Goal: Use online tool/utility: Use online tool/utility

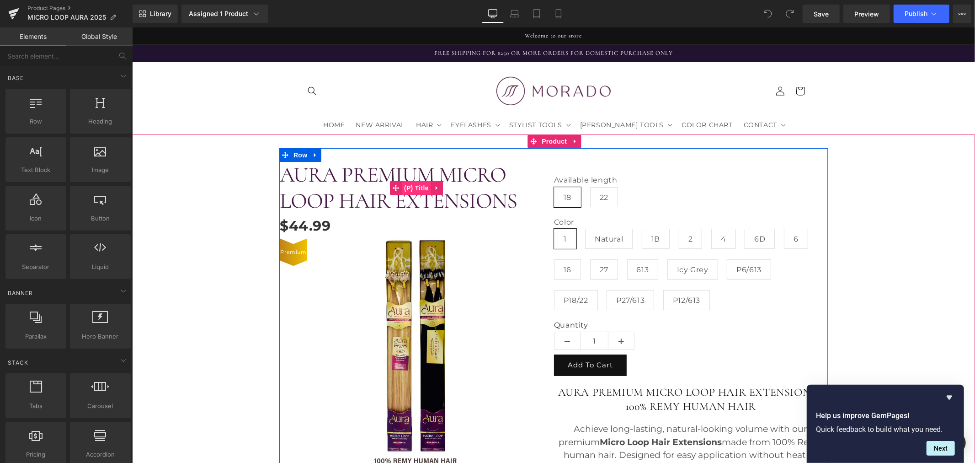
click at [416, 184] on span "(P) Title" at bounding box center [415, 188] width 29 height 14
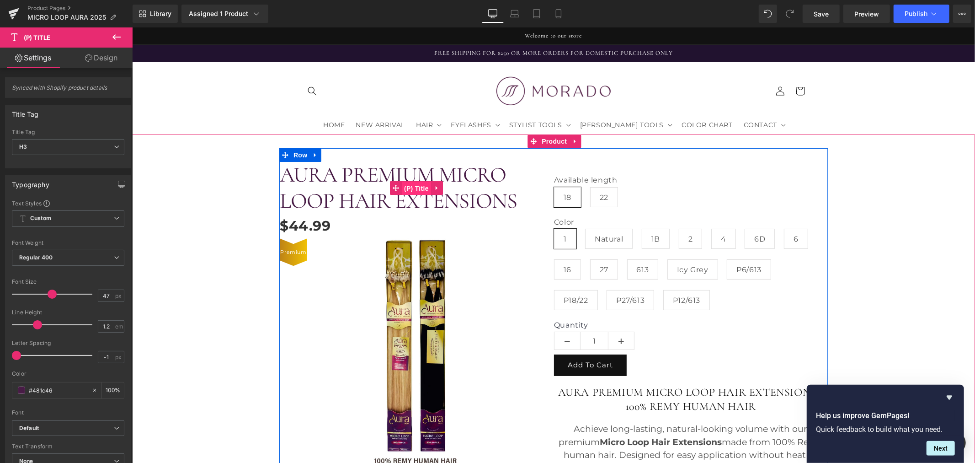
click at [407, 185] on span "(P) Title" at bounding box center [415, 188] width 29 height 14
click at [305, 225] on span "(P) Price" at bounding box center [305, 226] width 32 height 14
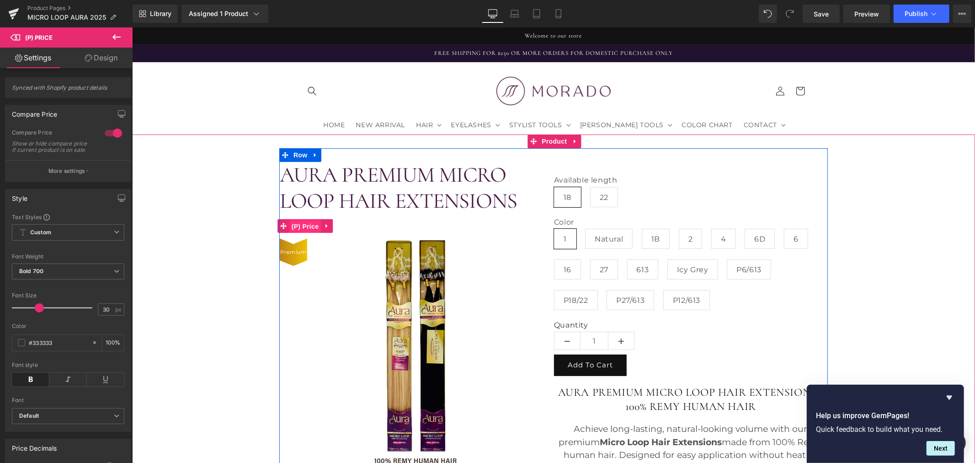
click at [304, 225] on span "(P) Price" at bounding box center [305, 226] width 32 height 14
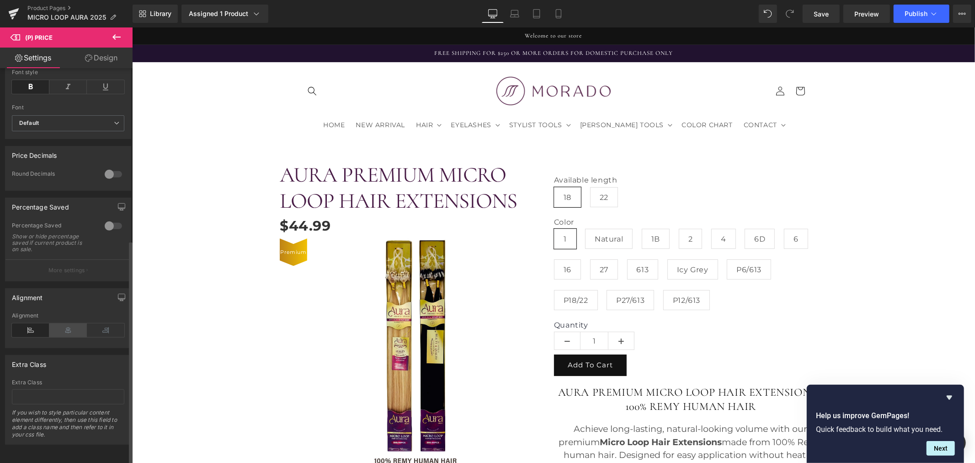
scroll to position [304, 0]
click at [63, 330] on icon at bounding box center [67, 330] width 37 height 14
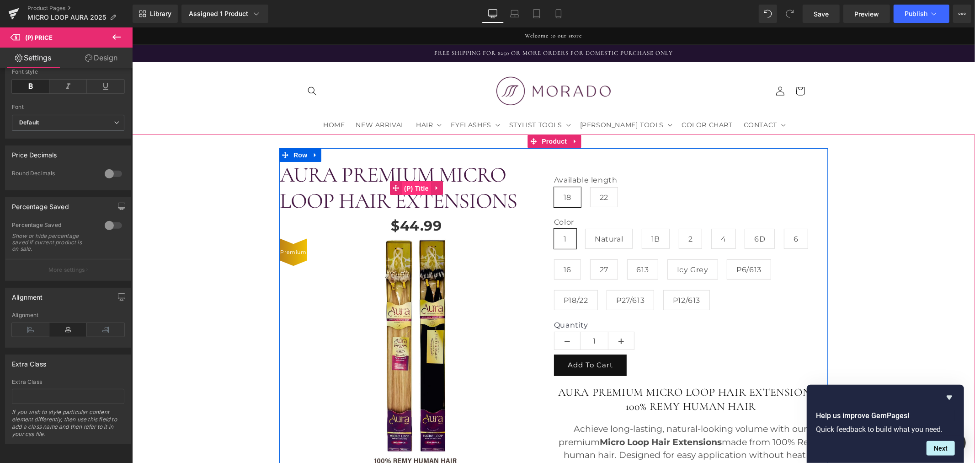
click at [408, 184] on span "(P) Title" at bounding box center [415, 188] width 29 height 14
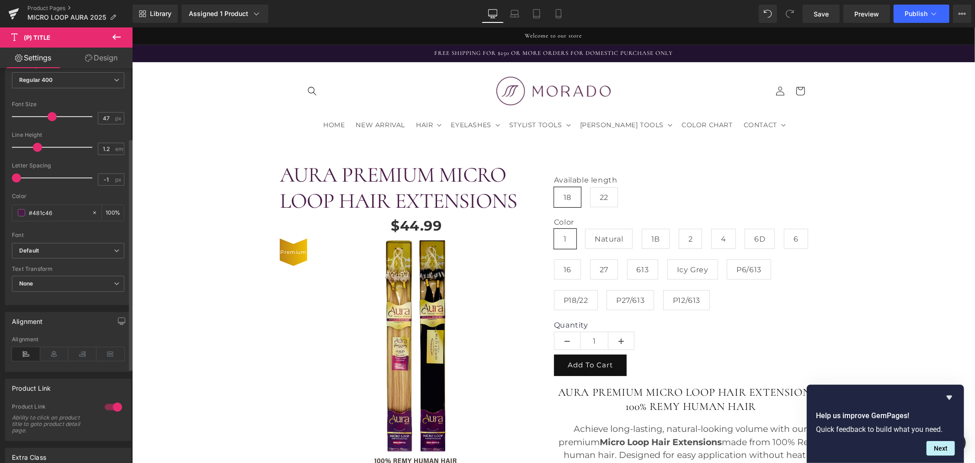
scroll to position [203, 0]
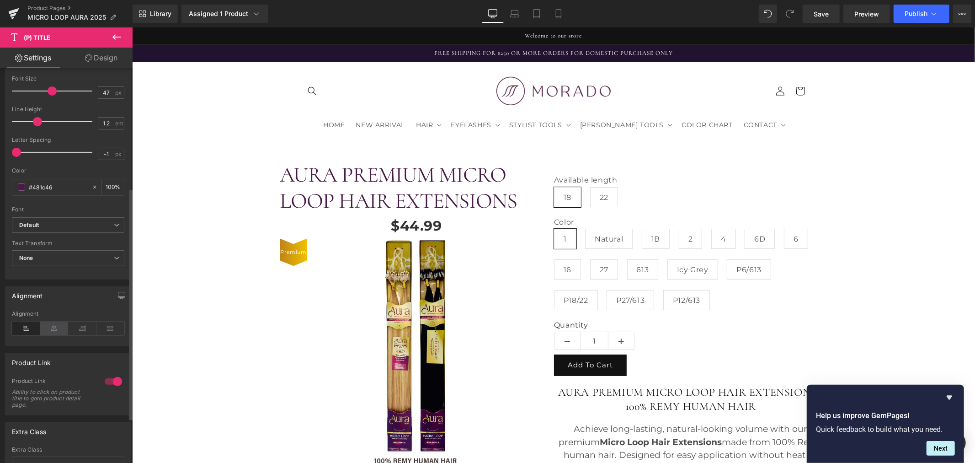
click at [53, 334] on icon at bounding box center [54, 328] width 28 height 14
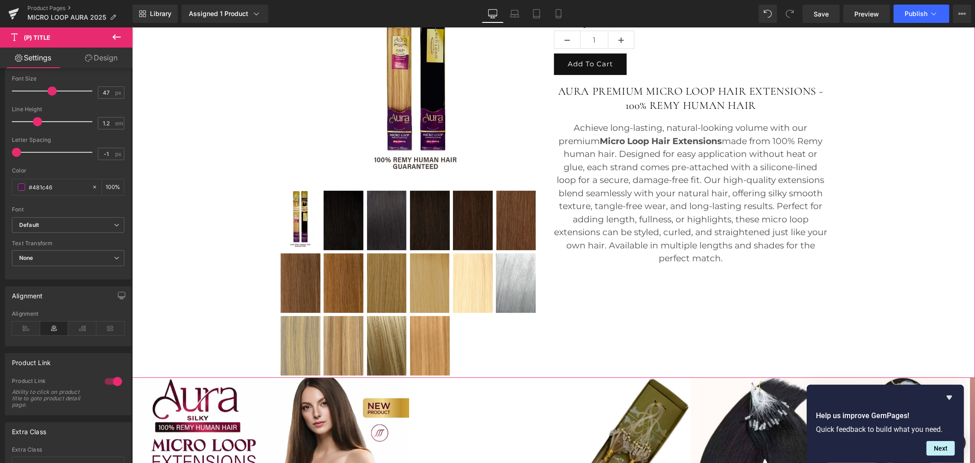
scroll to position [304, 0]
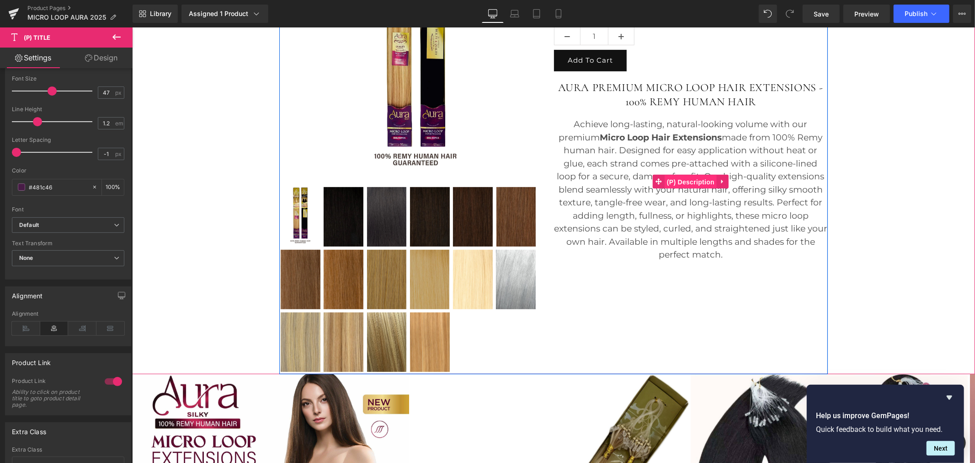
click at [686, 180] on span "(P) Description" at bounding box center [690, 182] width 52 height 14
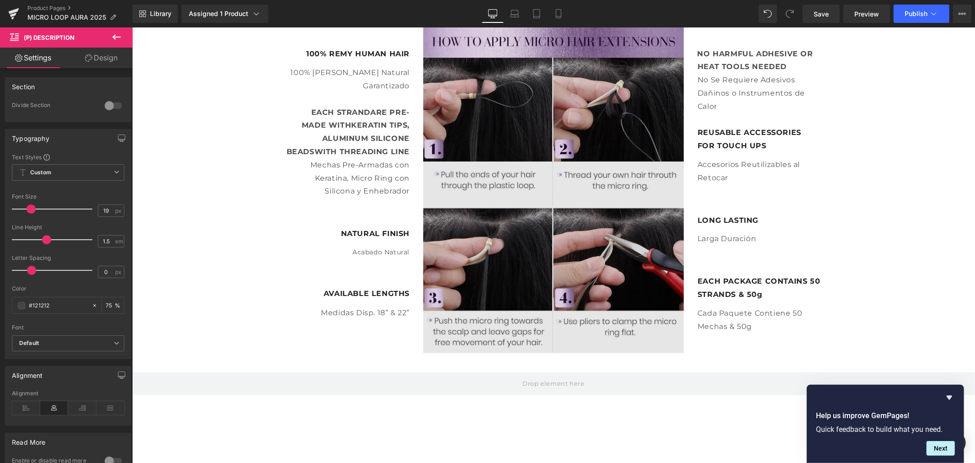
scroll to position [1016, 0]
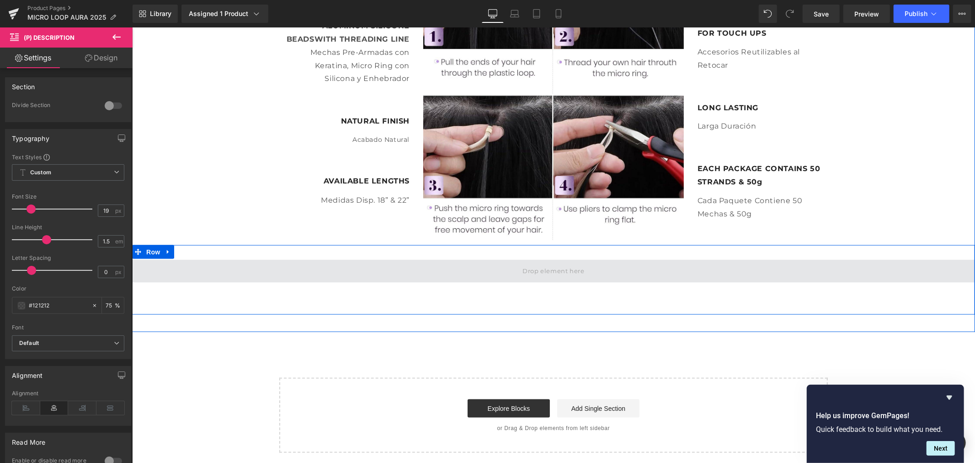
click at [533, 272] on span at bounding box center [553, 270] width 68 height 15
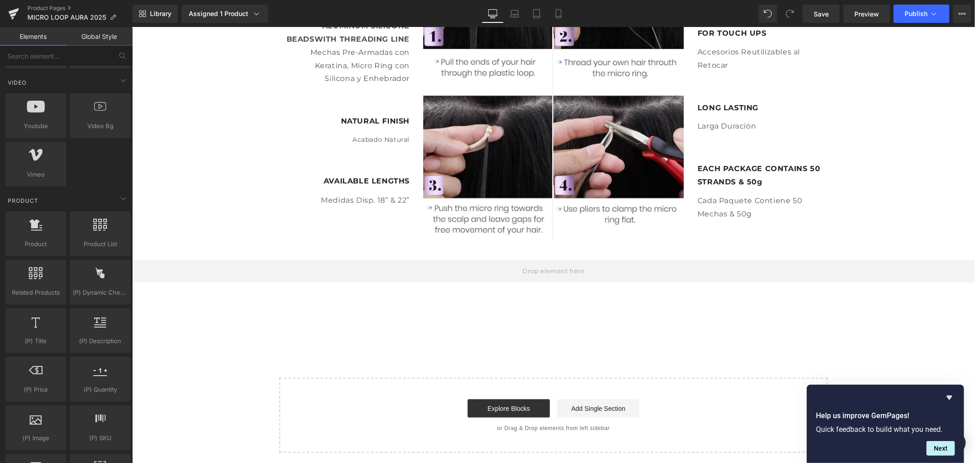
scroll to position [660, 0]
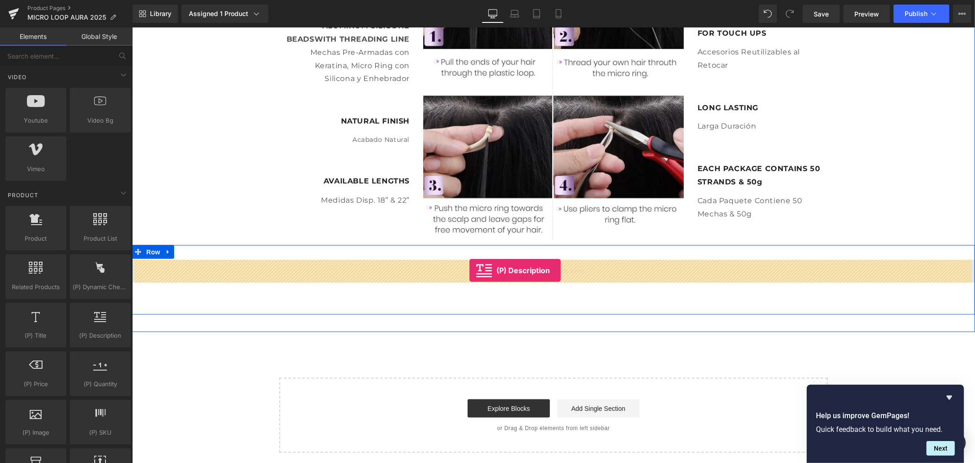
drag, startPoint x: 253, startPoint y: 347, endPoint x: 469, endPoint y: 270, distance: 229.8
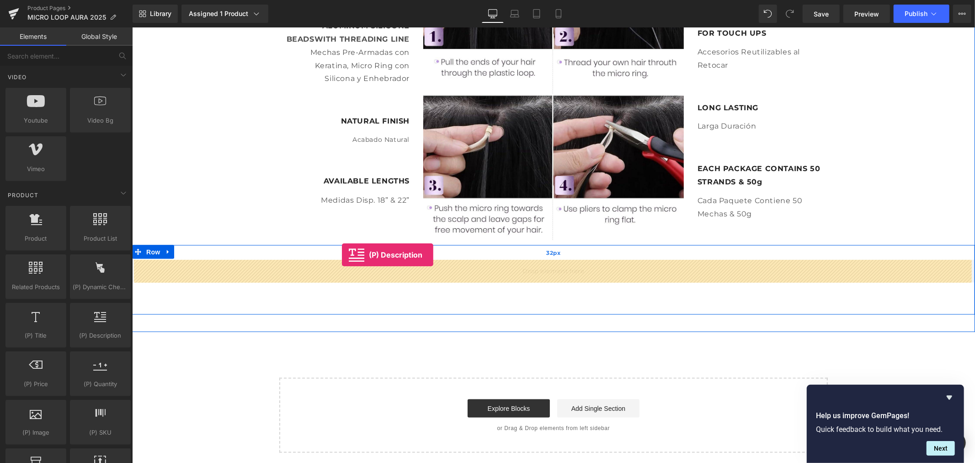
drag, startPoint x: 222, startPoint y: 342, endPoint x: 341, endPoint y: 254, distance: 148.4
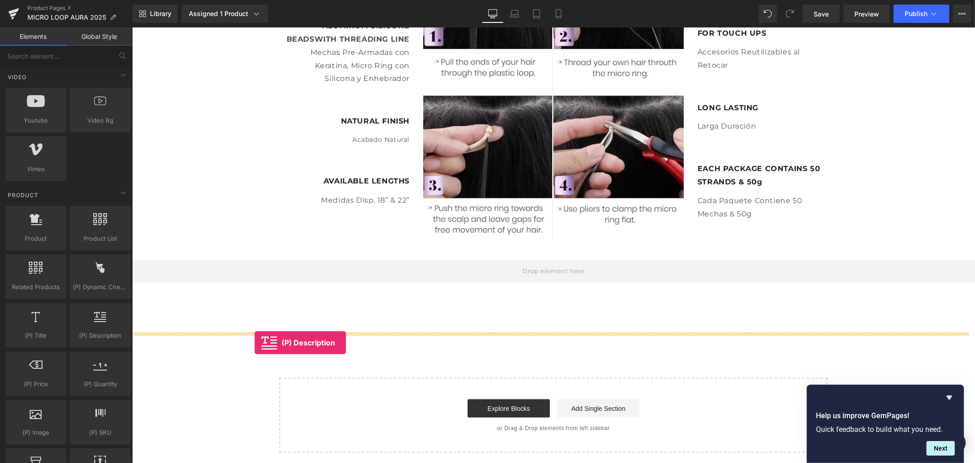
drag, startPoint x: 254, startPoint y: 355, endPoint x: 254, endPoint y: 341, distance: 13.7
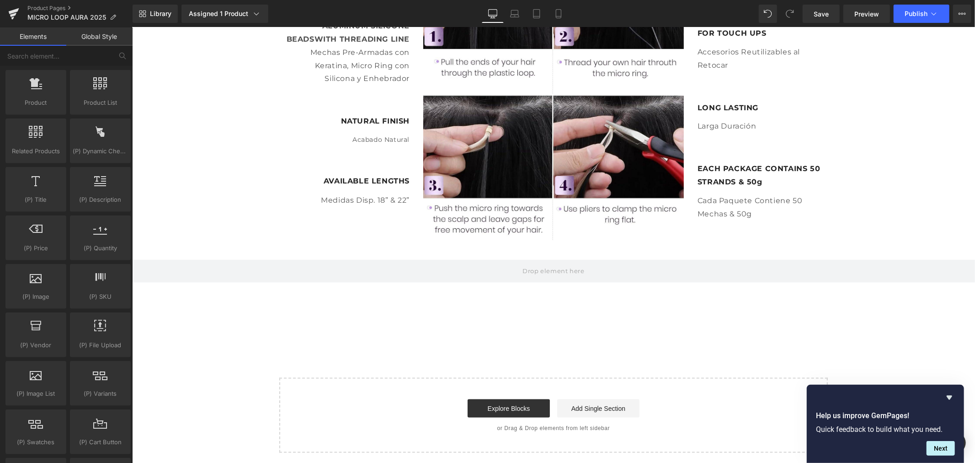
scroll to position [812, 0]
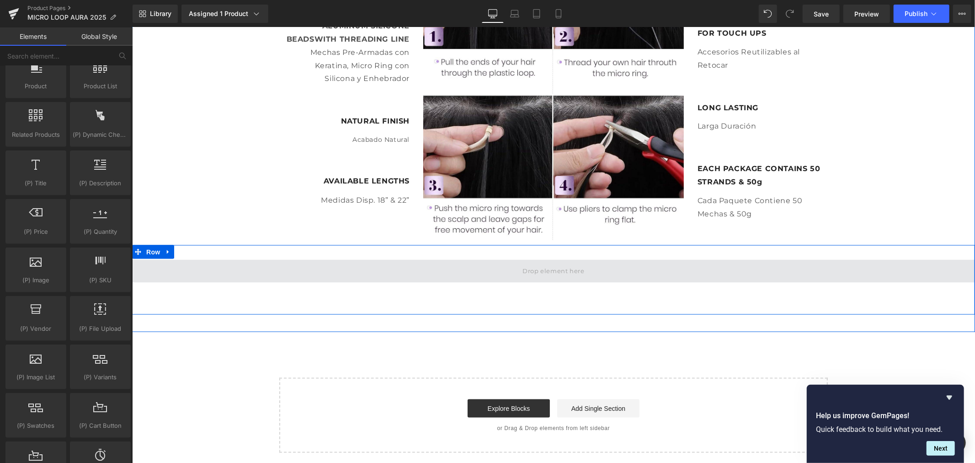
click at [448, 262] on span at bounding box center [553, 270] width 843 height 23
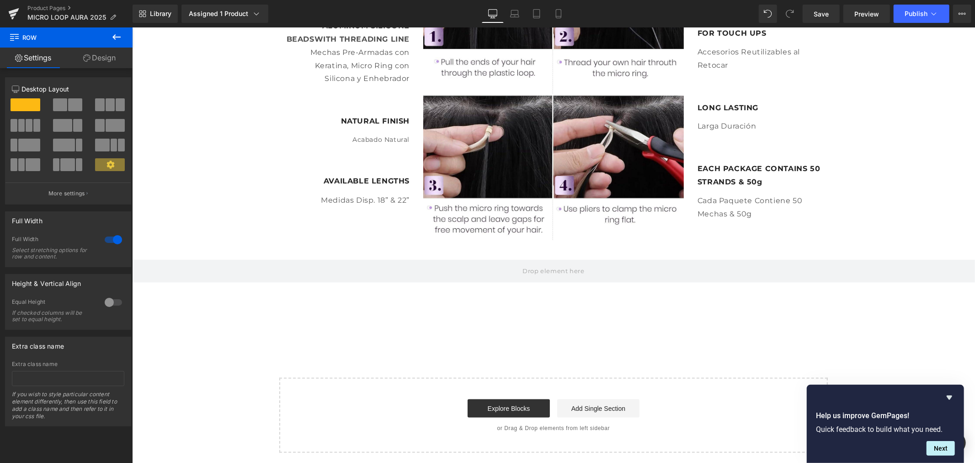
click at [121, 36] on icon at bounding box center [116, 37] width 11 height 11
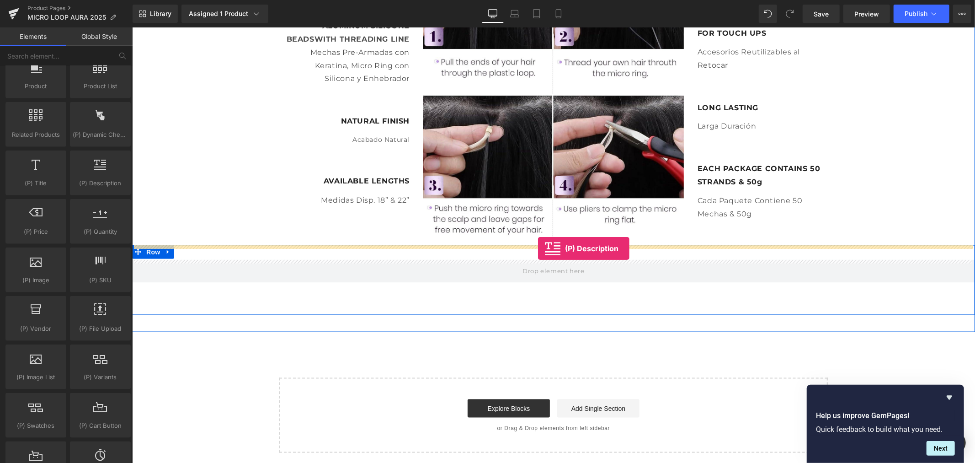
drag, startPoint x: 245, startPoint y: 208, endPoint x: 538, endPoint y: 248, distance: 295.2
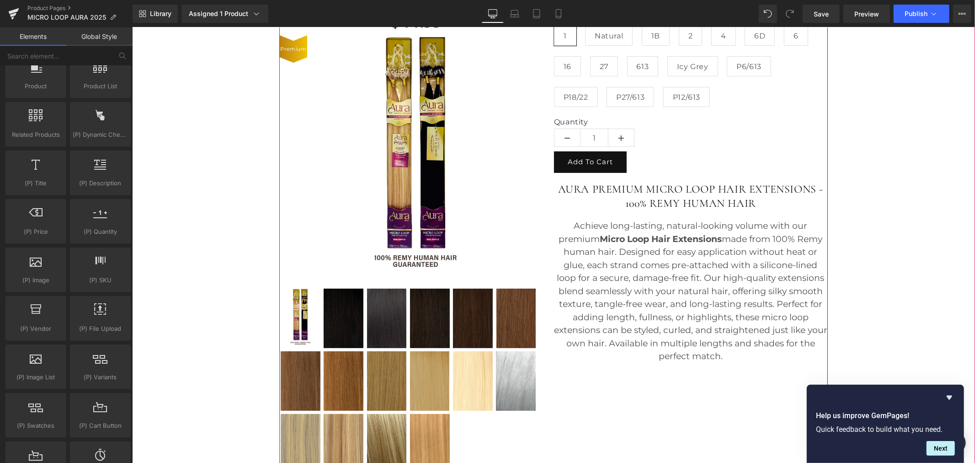
scroll to position [254, 0]
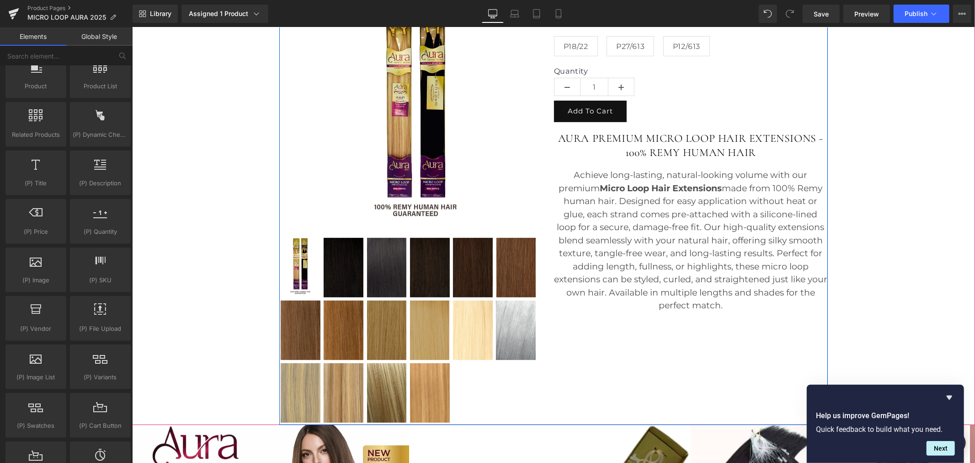
click at [697, 213] on p "Achieve long-lasting, natural-looking volume with our premium Micro Loop Hair E…" at bounding box center [690, 240] width 273 height 144
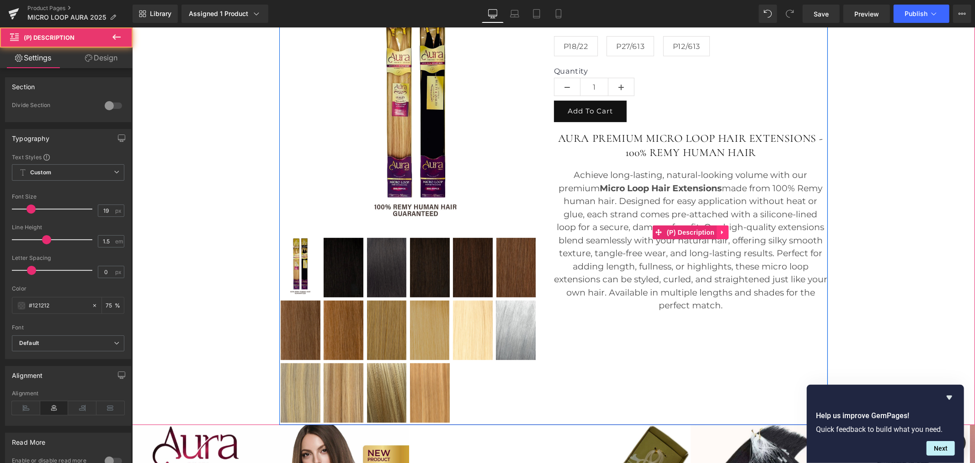
click at [719, 230] on icon at bounding box center [722, 232] width 6 height 7
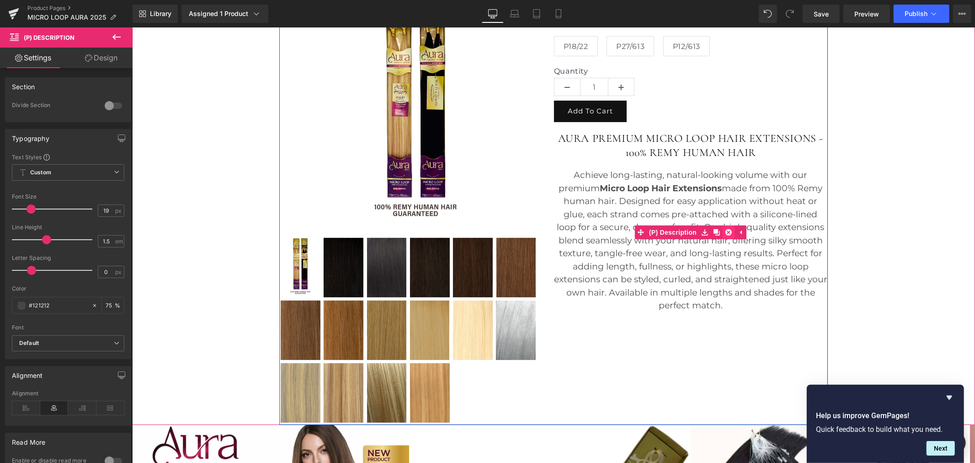
click at [725, 232] on icon at bounding box center [728, 232] width 6 height 6
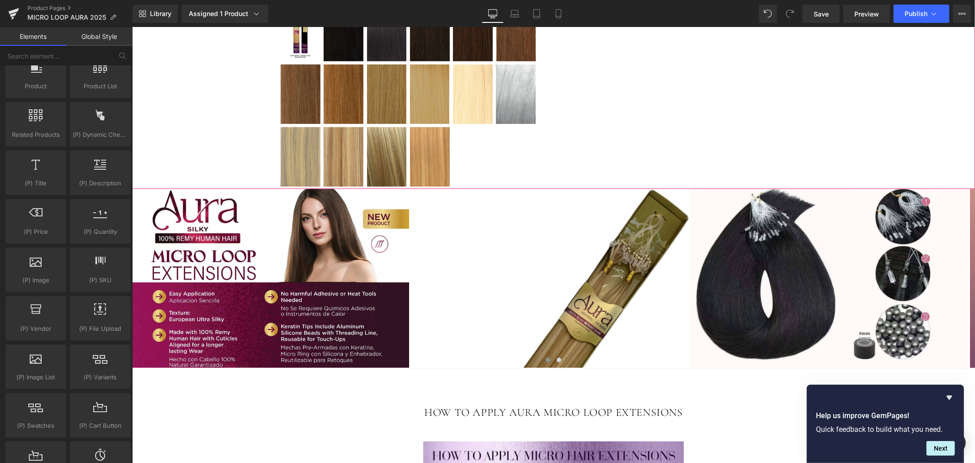
scroll to position [508, 0]
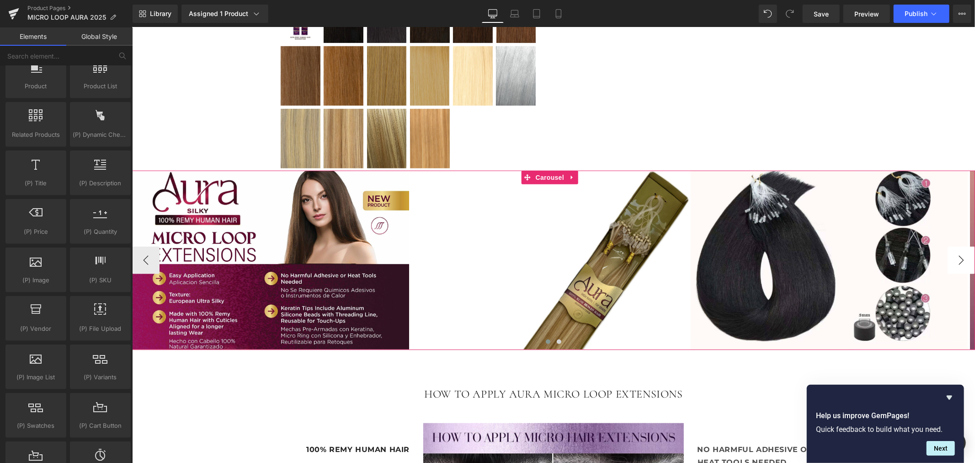
click at [951, 261] on button "›" at bounding box center [960, 259] width 27 height 27
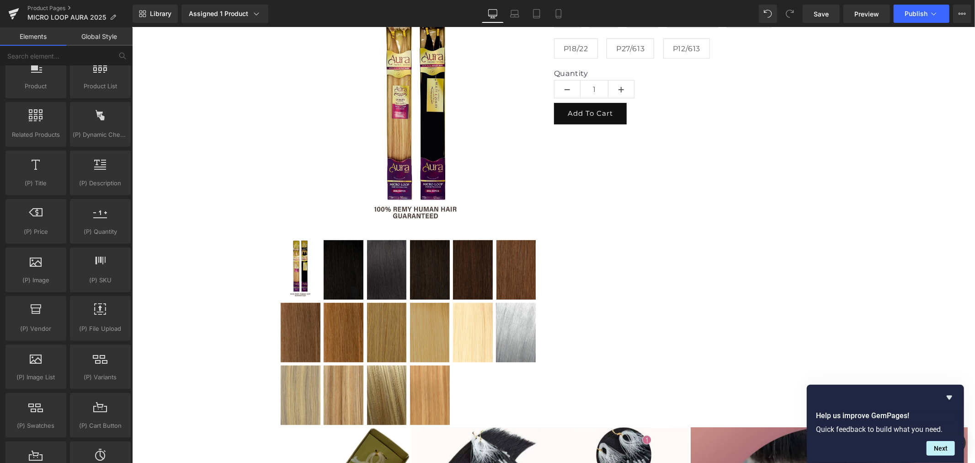
scroll to position [203, 0]
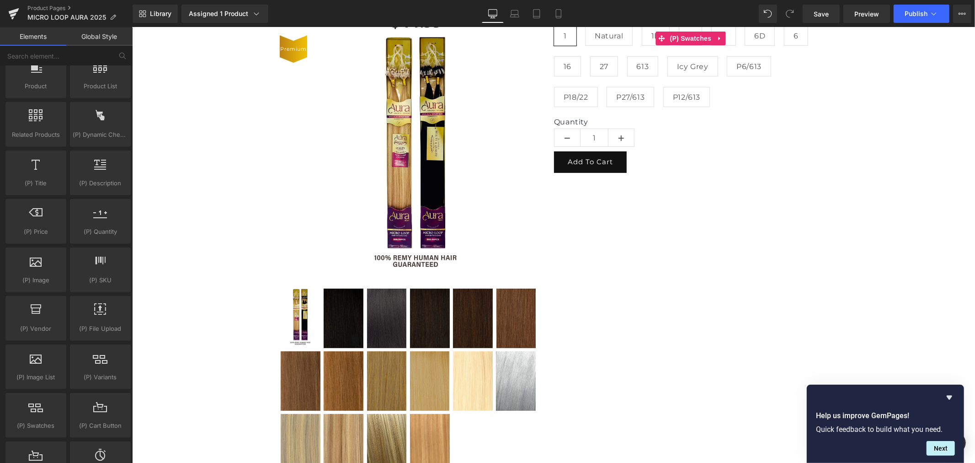
click at [671, 269] on div "Available length 18 22 Color 1 Natural 1B 2 4 6D" at bounding box center [690, 216] width 274 height 517
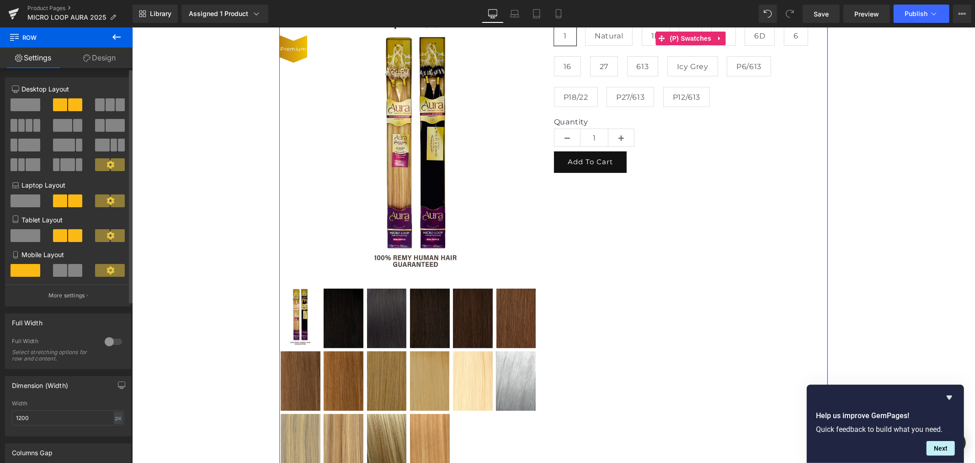
click at [27, 107] on span at bounding box center [26, 104] width 30 height 13
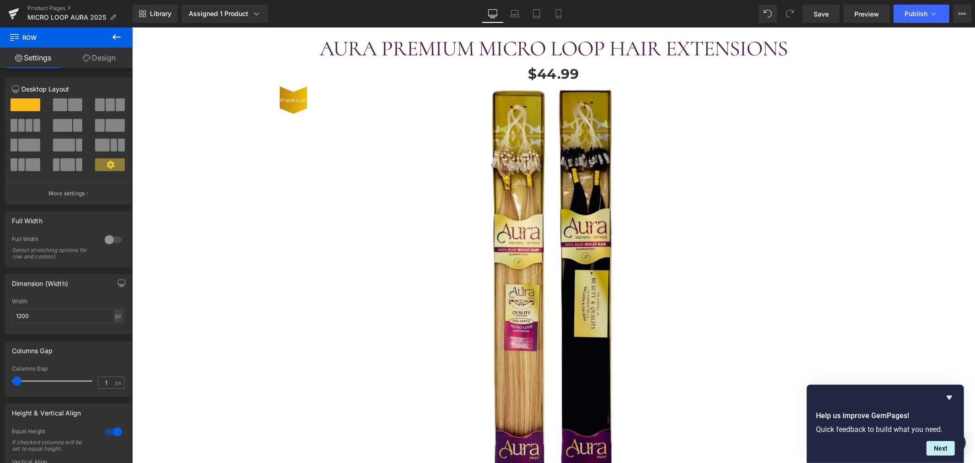
scroll to position [21, 0]
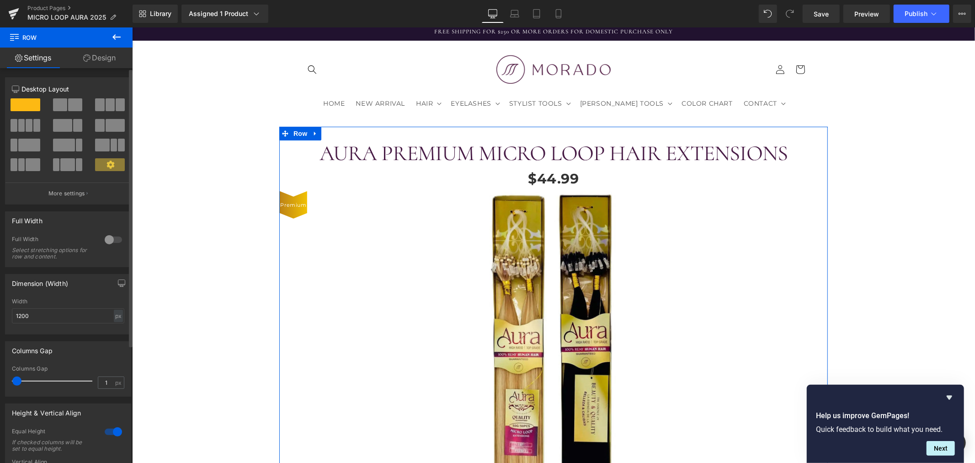
click at [64, 127] on span at bounding box center [62, 125] width 19 height 13
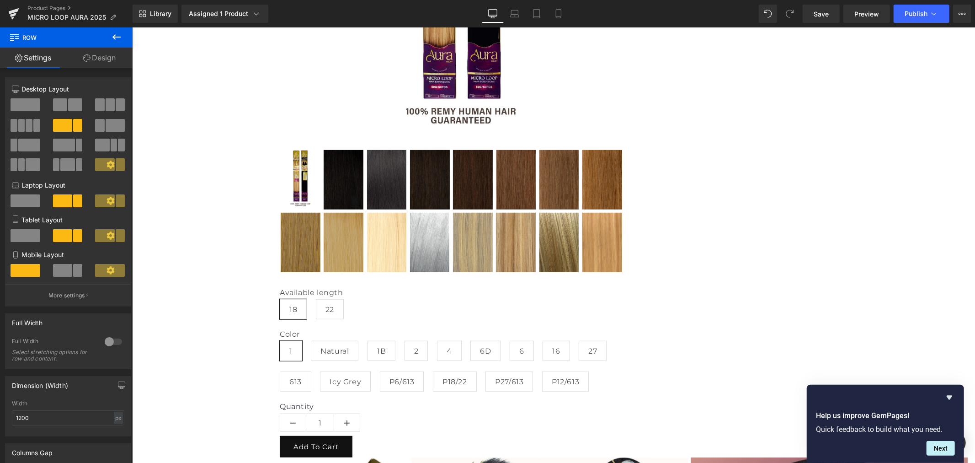
scroll to position [428, 0]
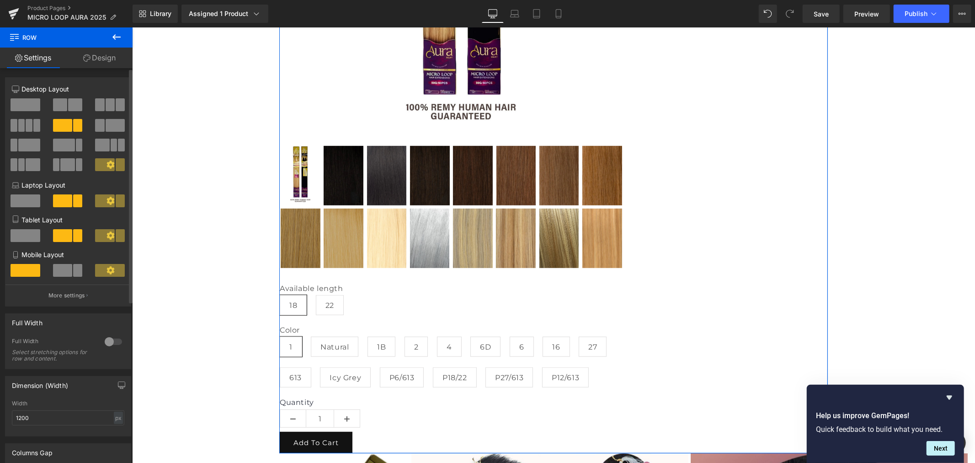
click at [76, 144] on span at bounding box center [79, 145] width 7 height 13
